Goal: Find specific page/section: Find specific page/section

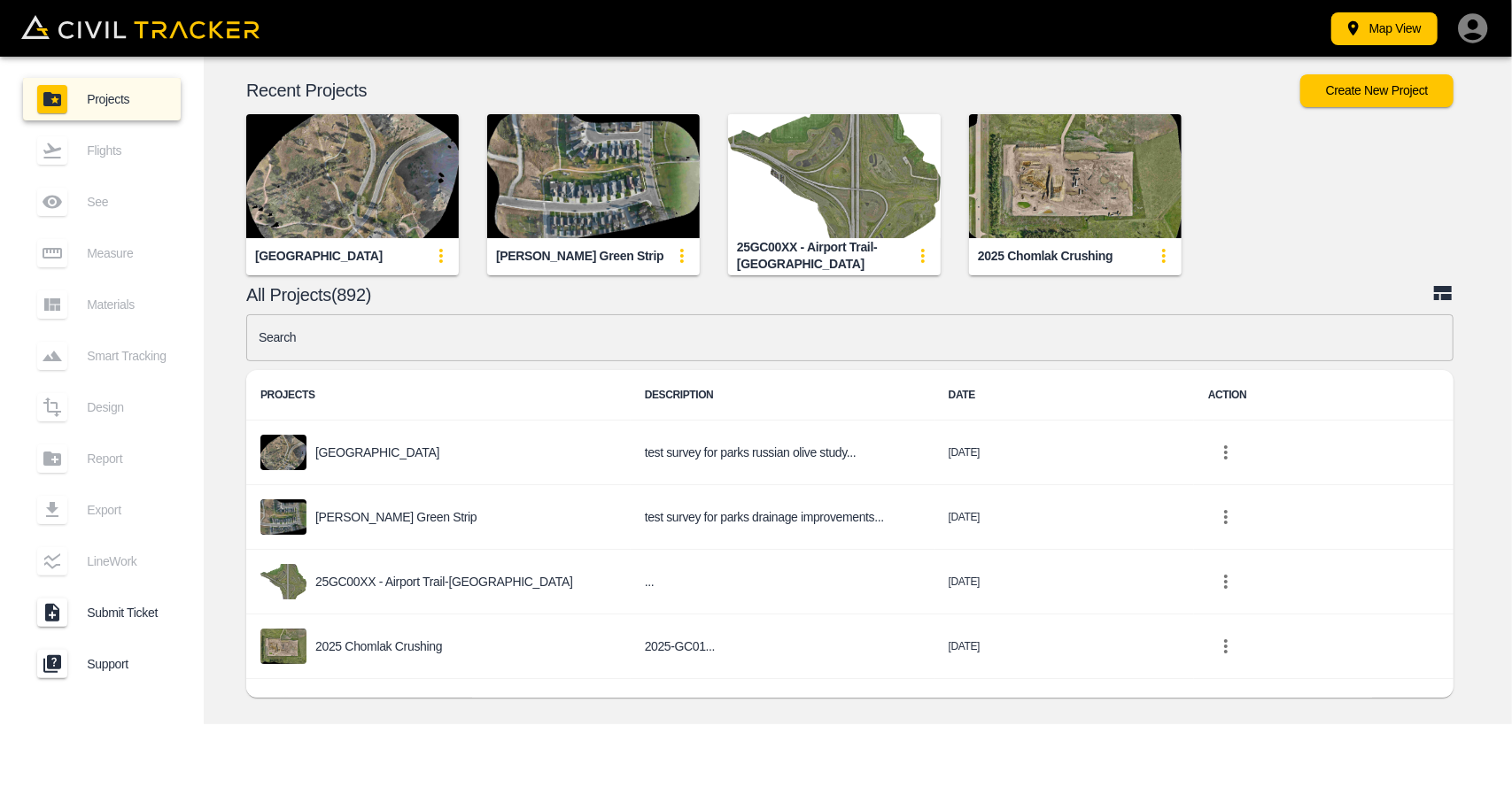
click at [486, 342] on input "text" at bounding box center [850, 338] width 1207 height 47
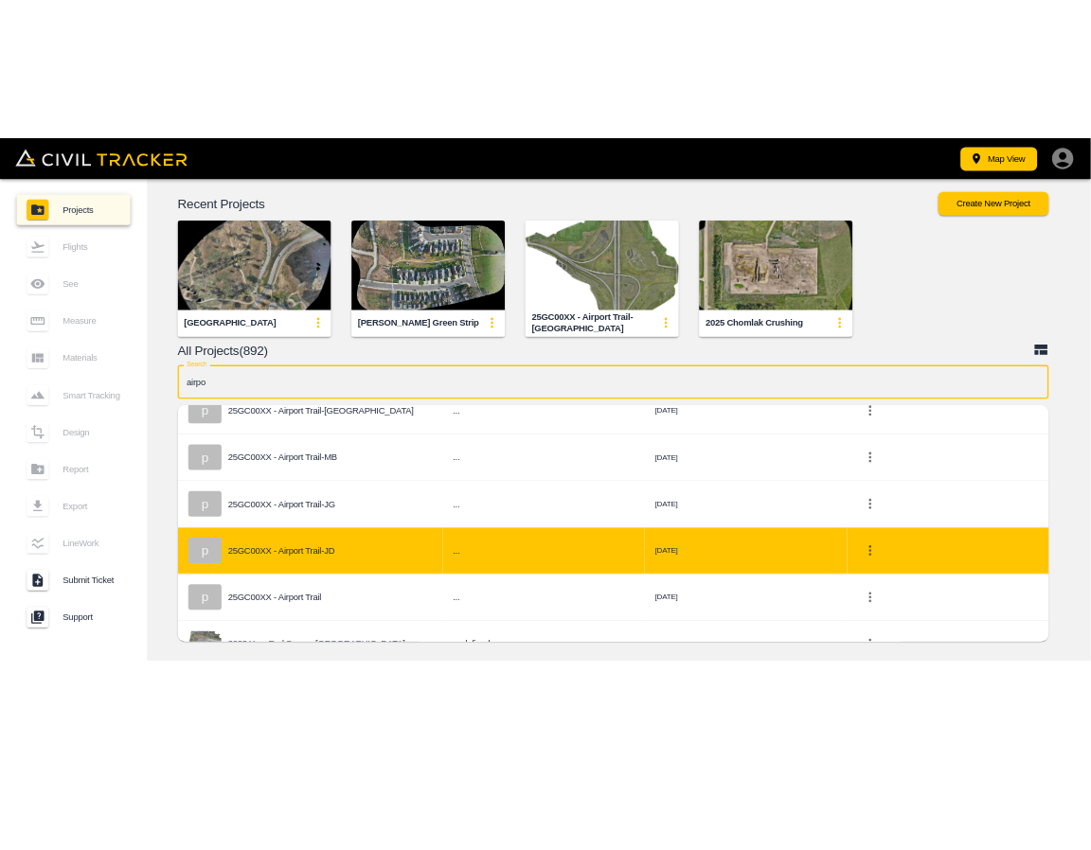
scroll to position [95, 0]
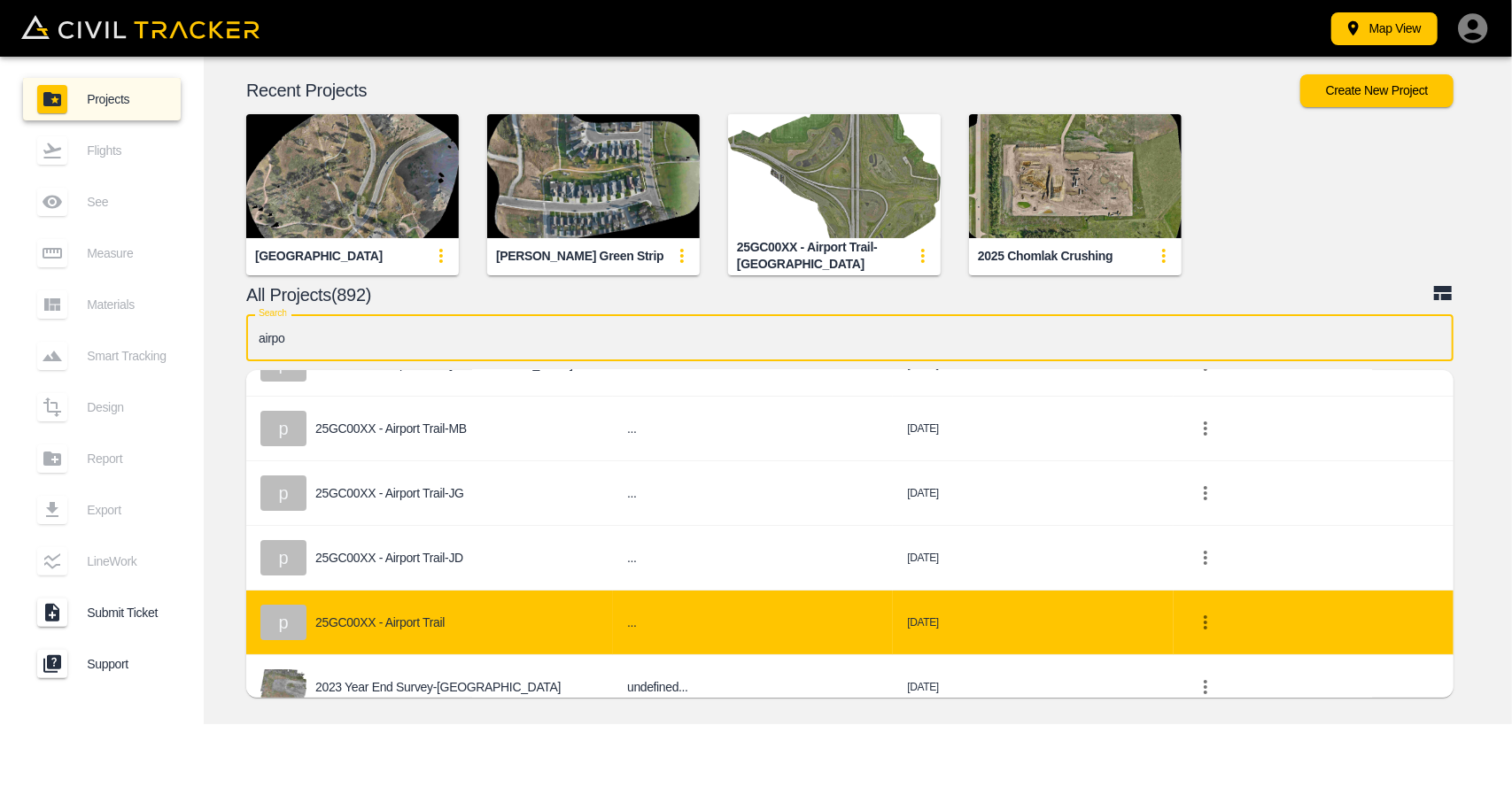
type input "airpo"
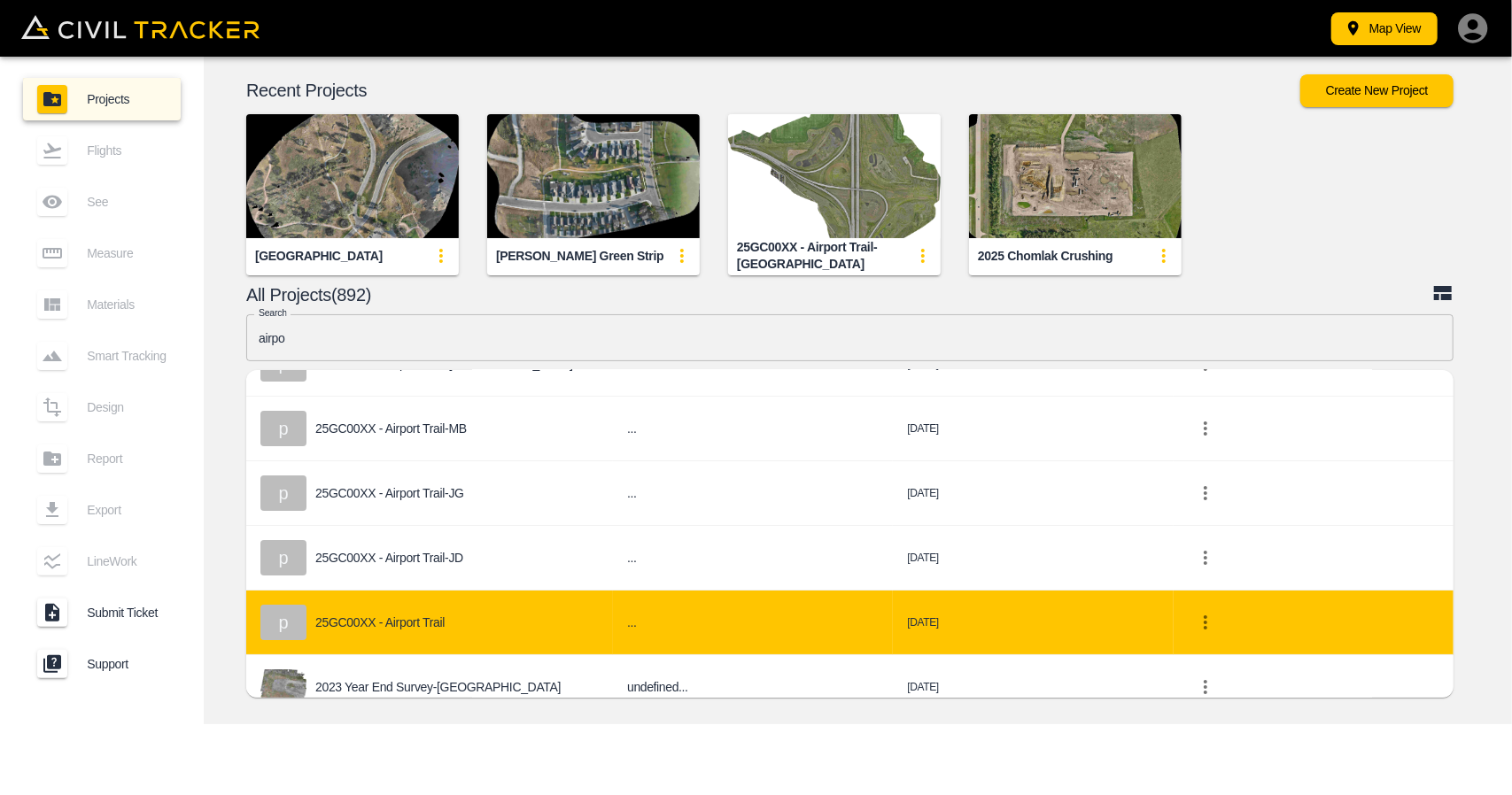
click at [471, 617] on div "p 25GC00XX - Airport Trail" at bounding box center [429, 623] width 339 height 36
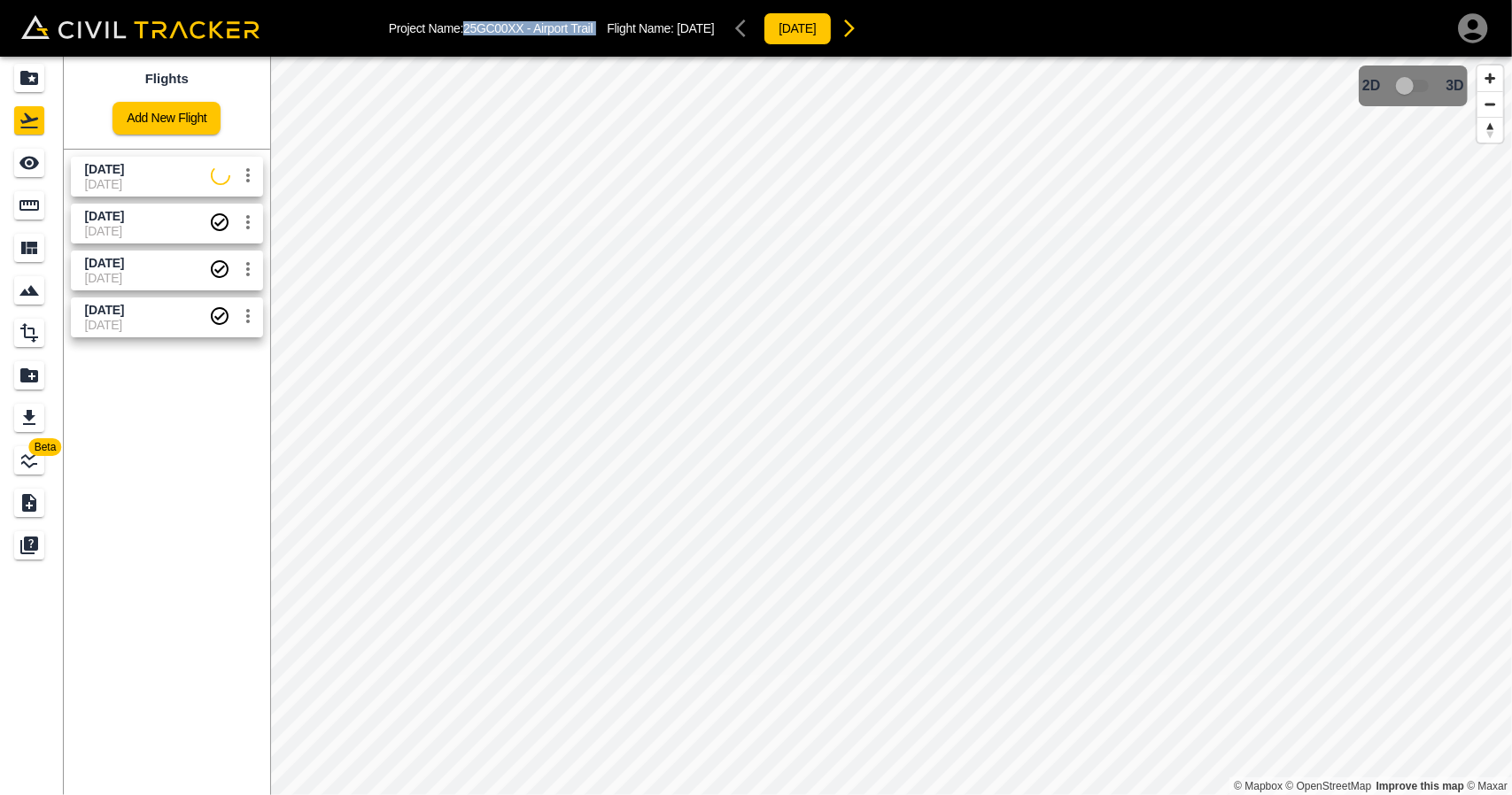
drag, startPoint x: 470, startPoint y: 31, endPoint x: 606, endPoint y: 25, distance: 136.1
click at [606, 25] on div "Project Name: 25GC00XX - Airport Trail Flight Name: [DATE] [DATE]" at bounding box center [628, 28] width 478 height 36
copy p "25GC00XX - Airport Trail"
click at [36, 82] on icon "Projects" at bounding box center [29, 78] width 18 height 14
